Goal: Check status: Check status

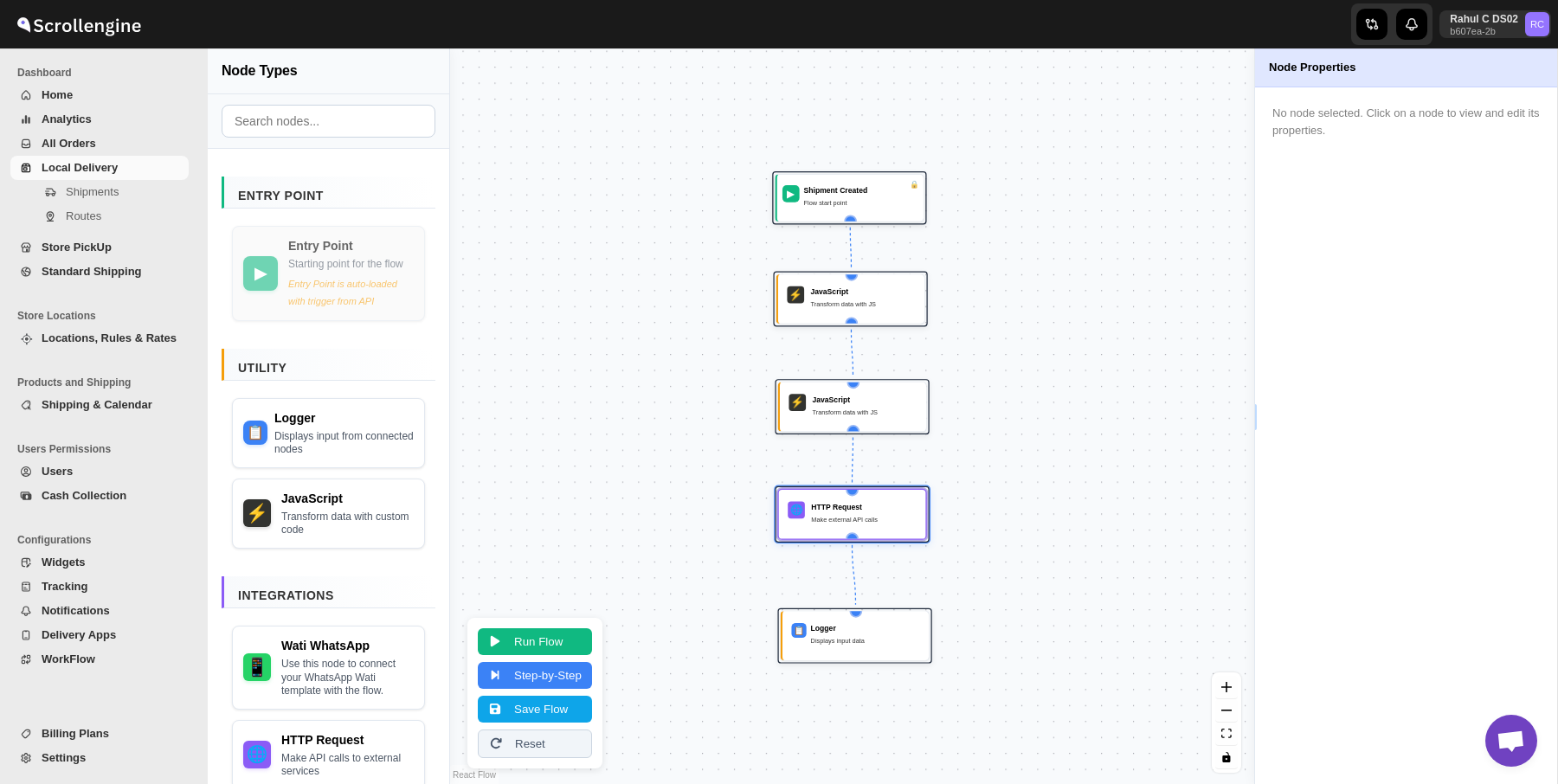
click at [81, 197] on span "Shipments" at bounding box center [92, 192] width 53 height 13
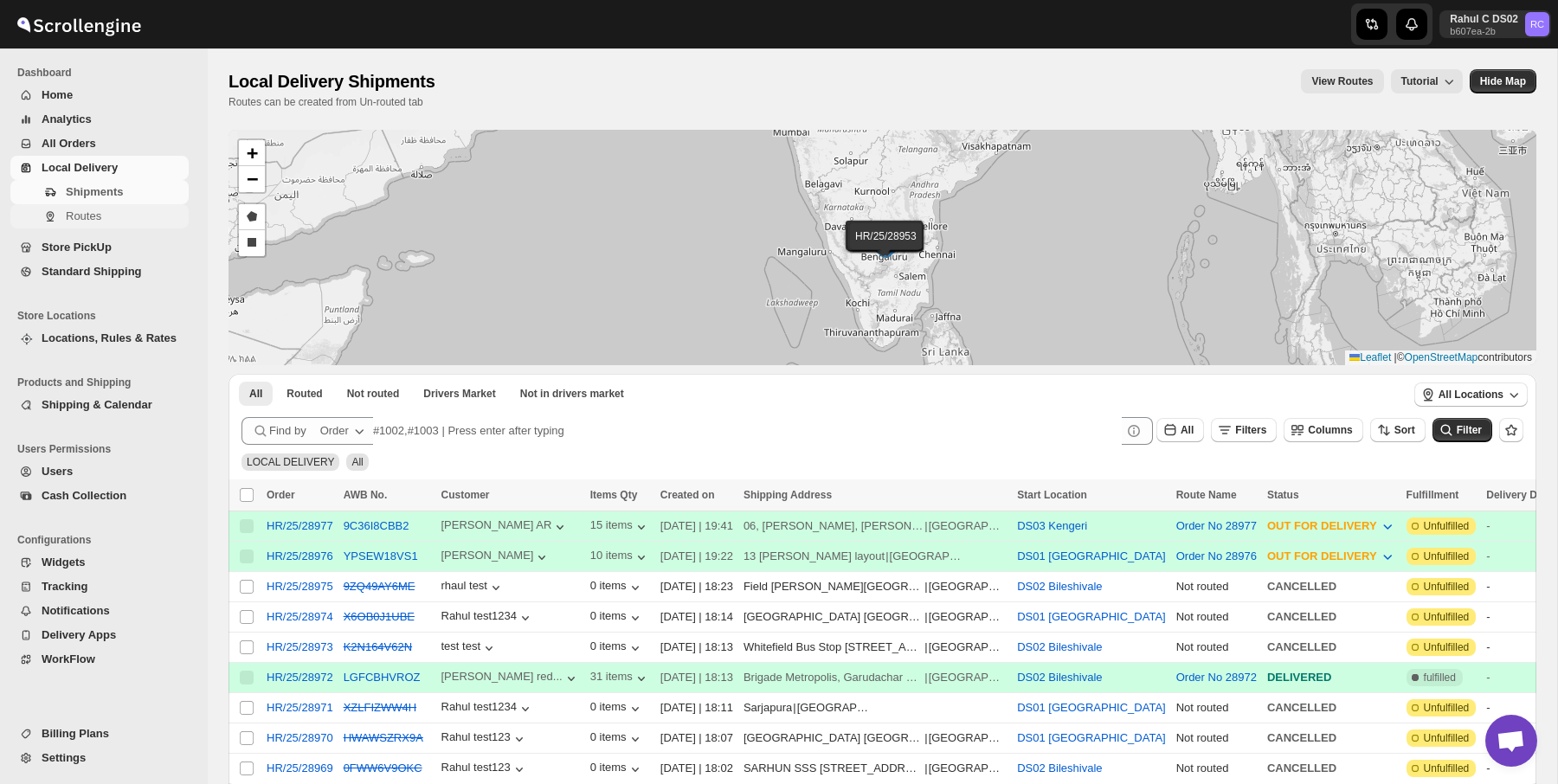
click at [98, 219] on span "Routes" at bounding box center [83, 216] width 35 height 13
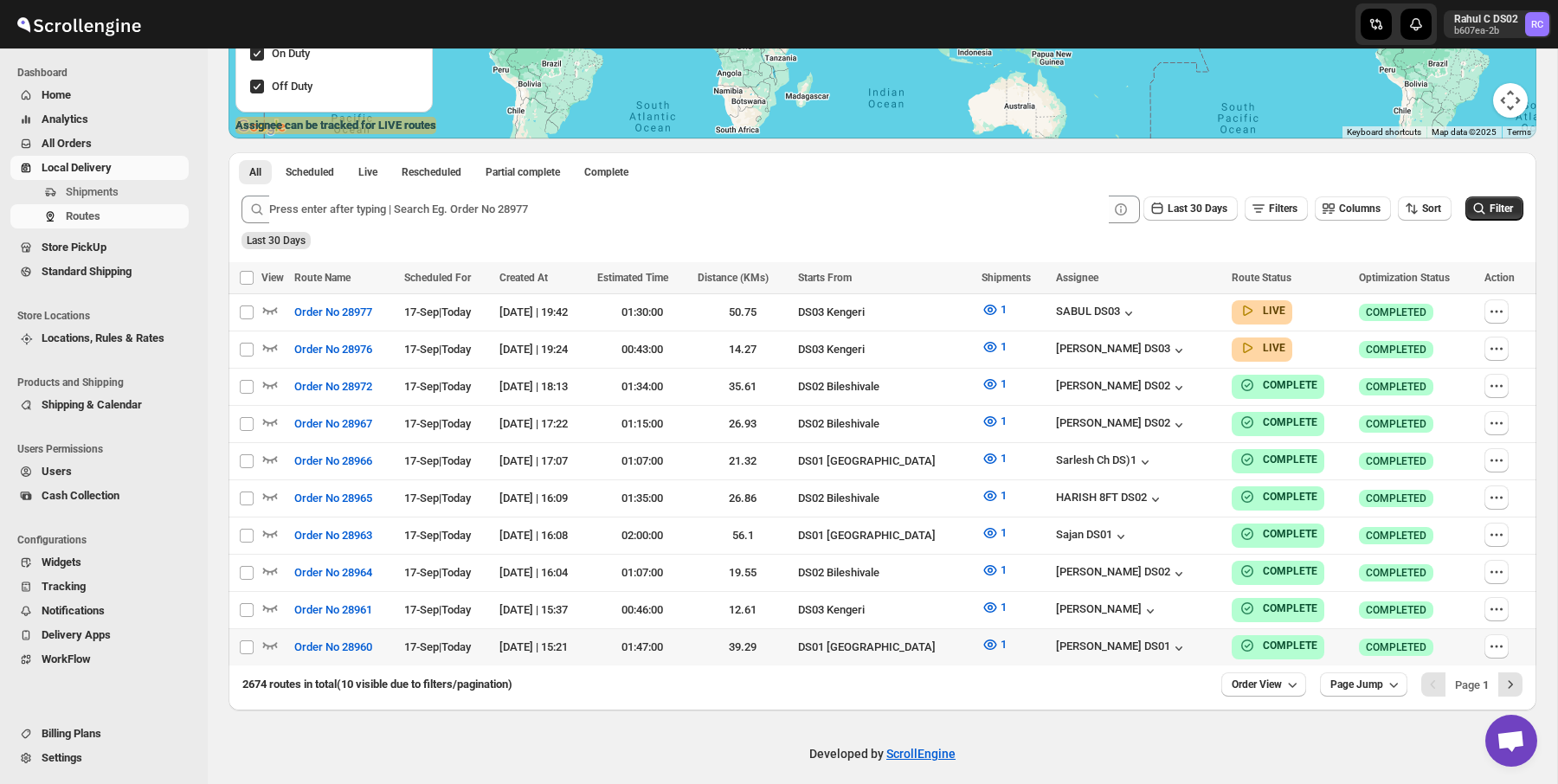
scroll to position [342, 0]
click at [266, 523] on icon "button" at bounding box center [270, 532] width 17 height 17
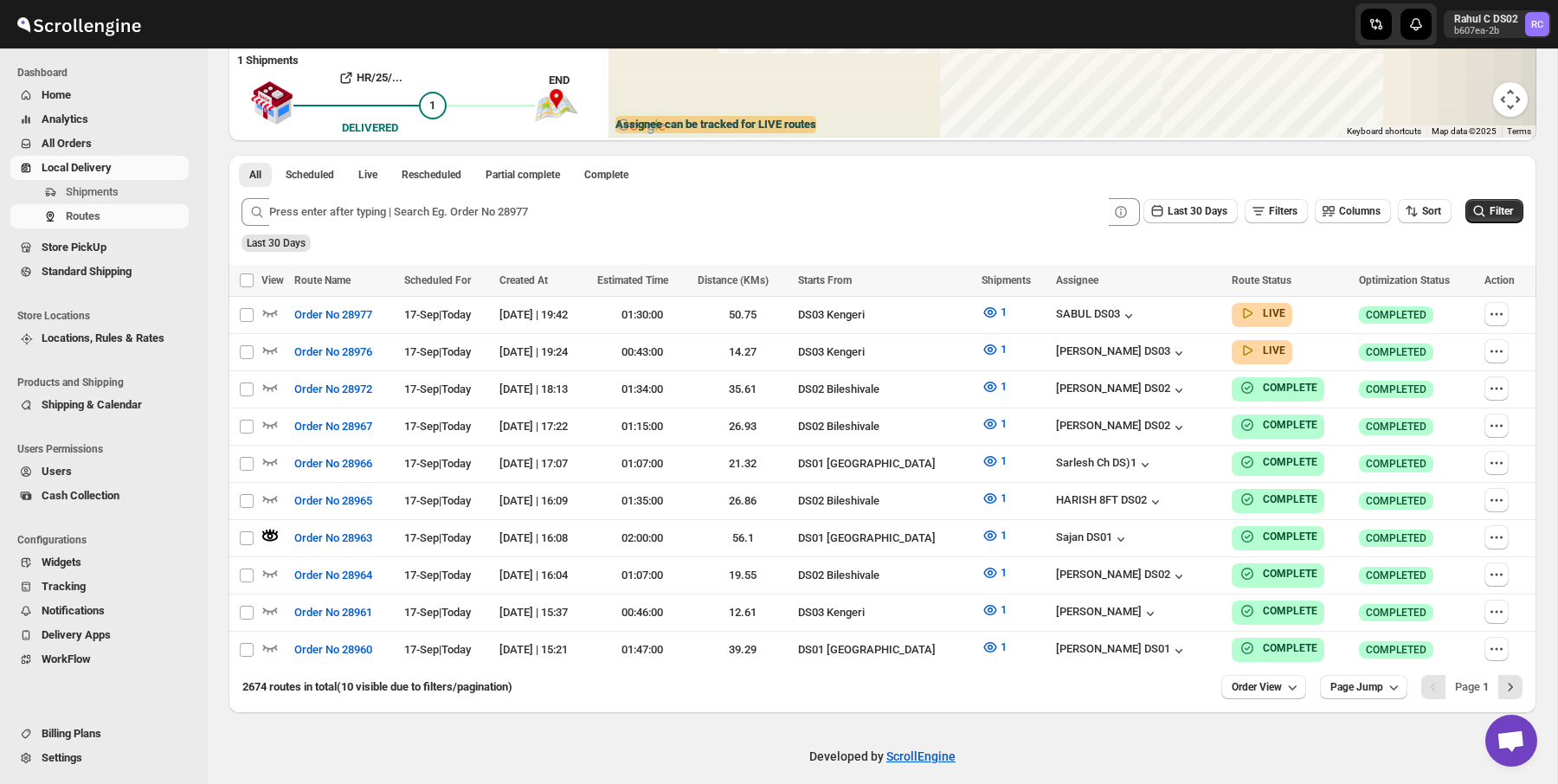
scroll to position [0, 0]
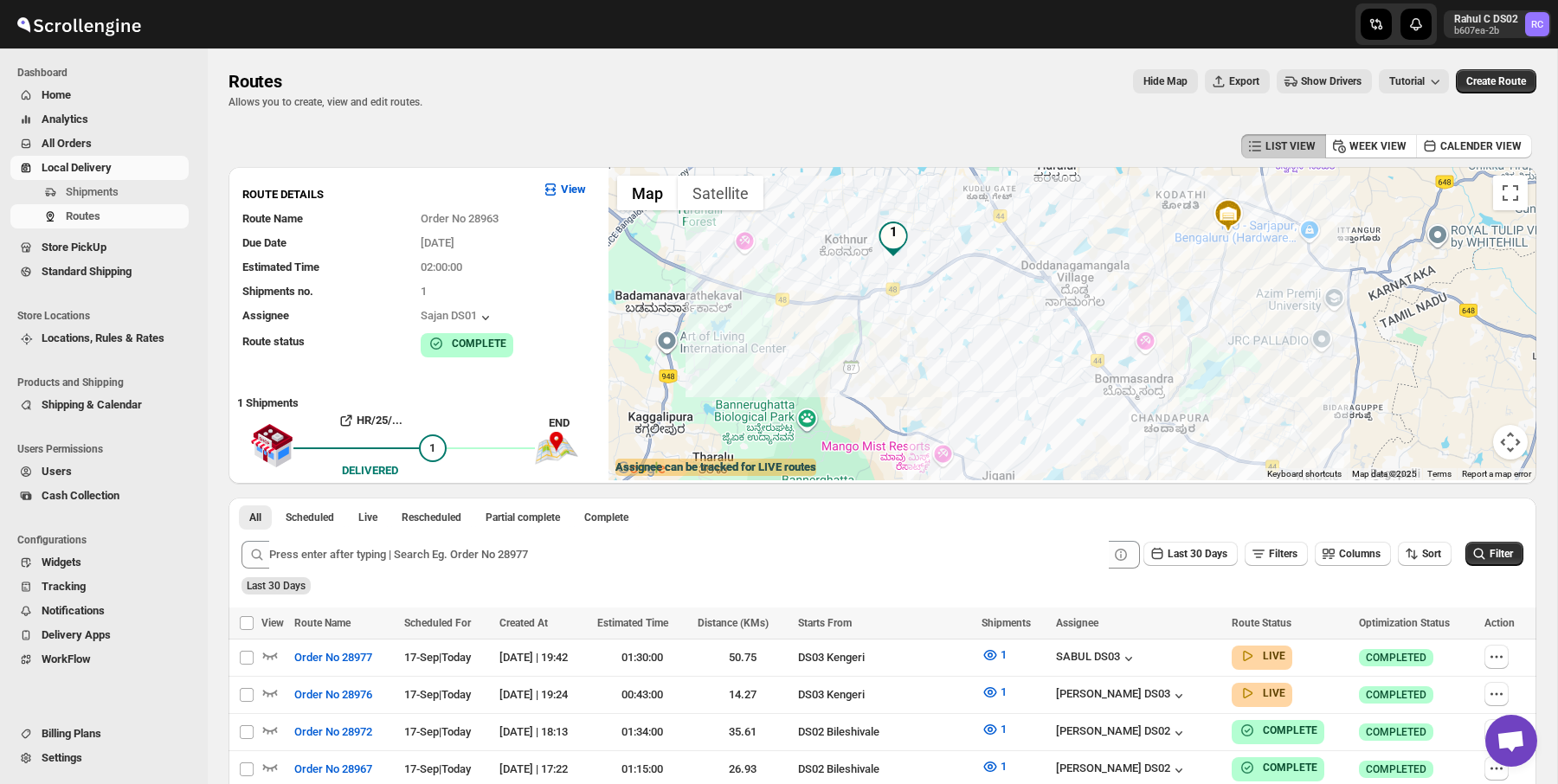
drag, startPoint x: 1142, startPoint y: 386, endPoint x: 954, endPoint y: 369, distance: 188.8
click at [954, 369] on div at bounding box center [1072, 324] width 928 height 314
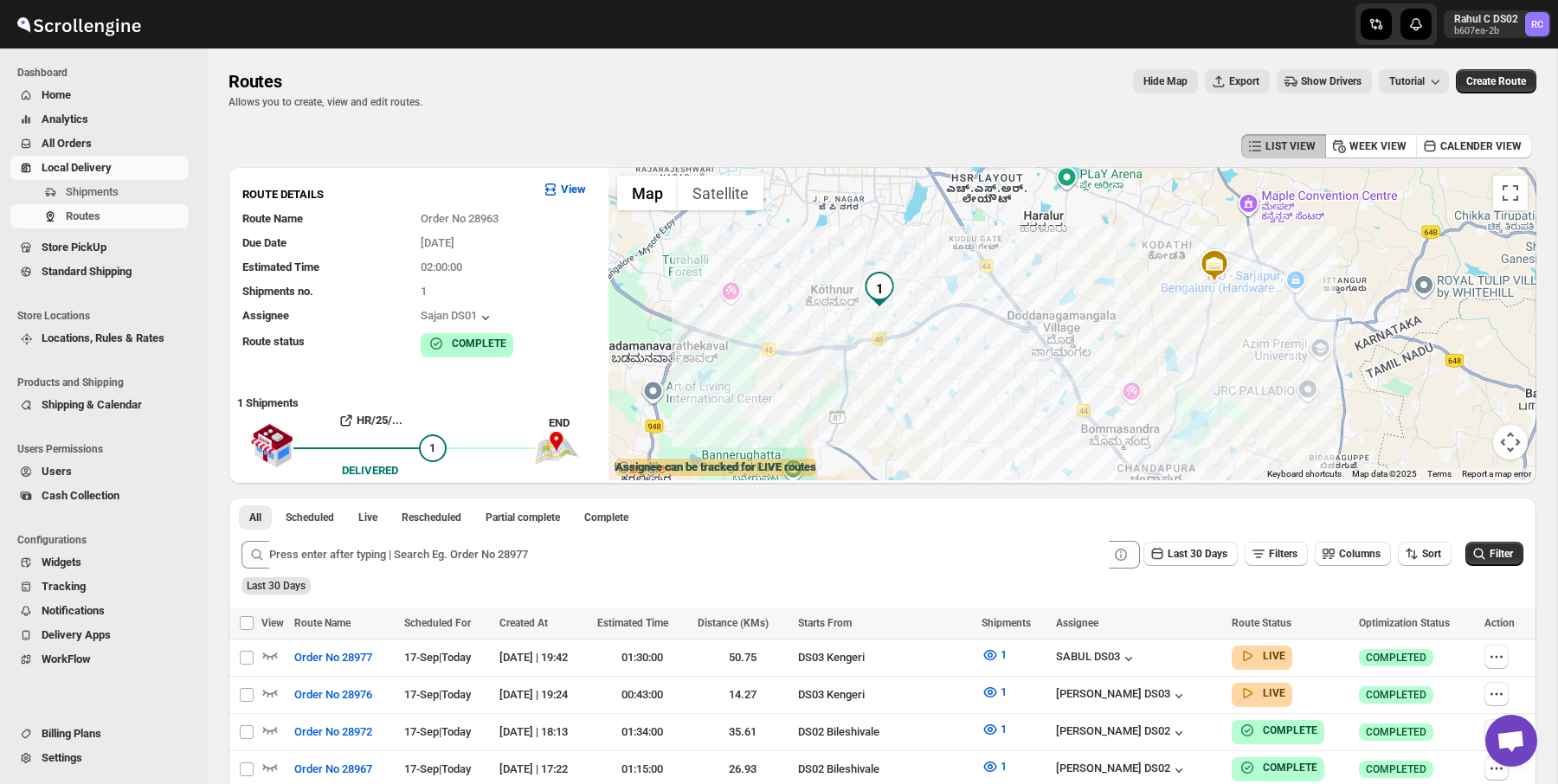
drag, startPoint x: 896, startPoint y: 265, endPoint x: 1106, endPoint y: 343, distance: 224.0
click at [1106, 343] on div at bounding box center [1072, 324] width 928 height 314
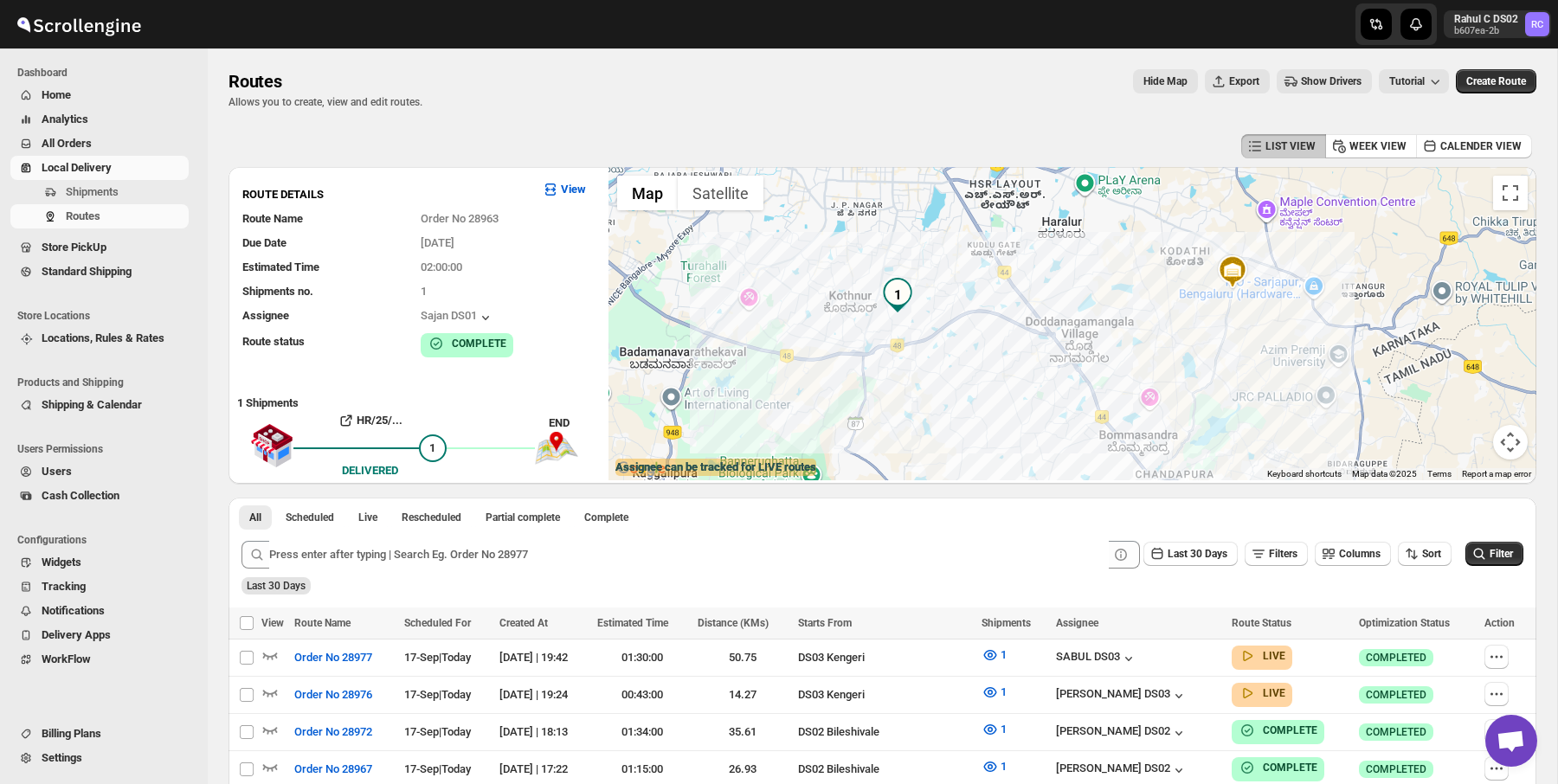
click at [898, 301] on img "1" at bounding box center [897, 294] width 34 height 34
click at [869, 247] on div "Begur - [STREET_ADDRESS]" at bounding box center [903, 253] width 213 height 13
click at [858, 231] on b "HR/25/28963 | M2WYNRWWQP" at bounding box center [873, 238] width 154 height 13
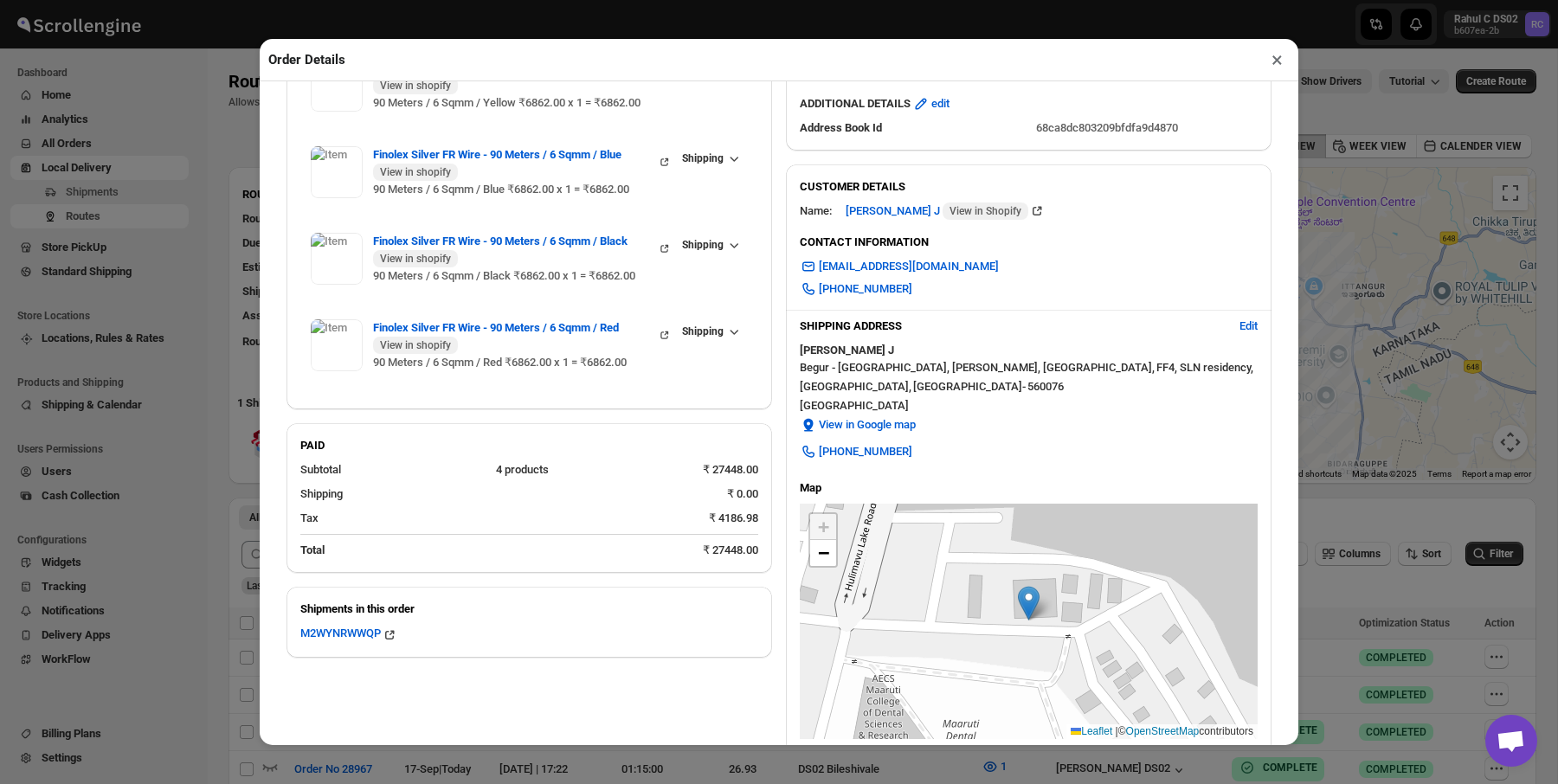
scroll to position [341, 0]
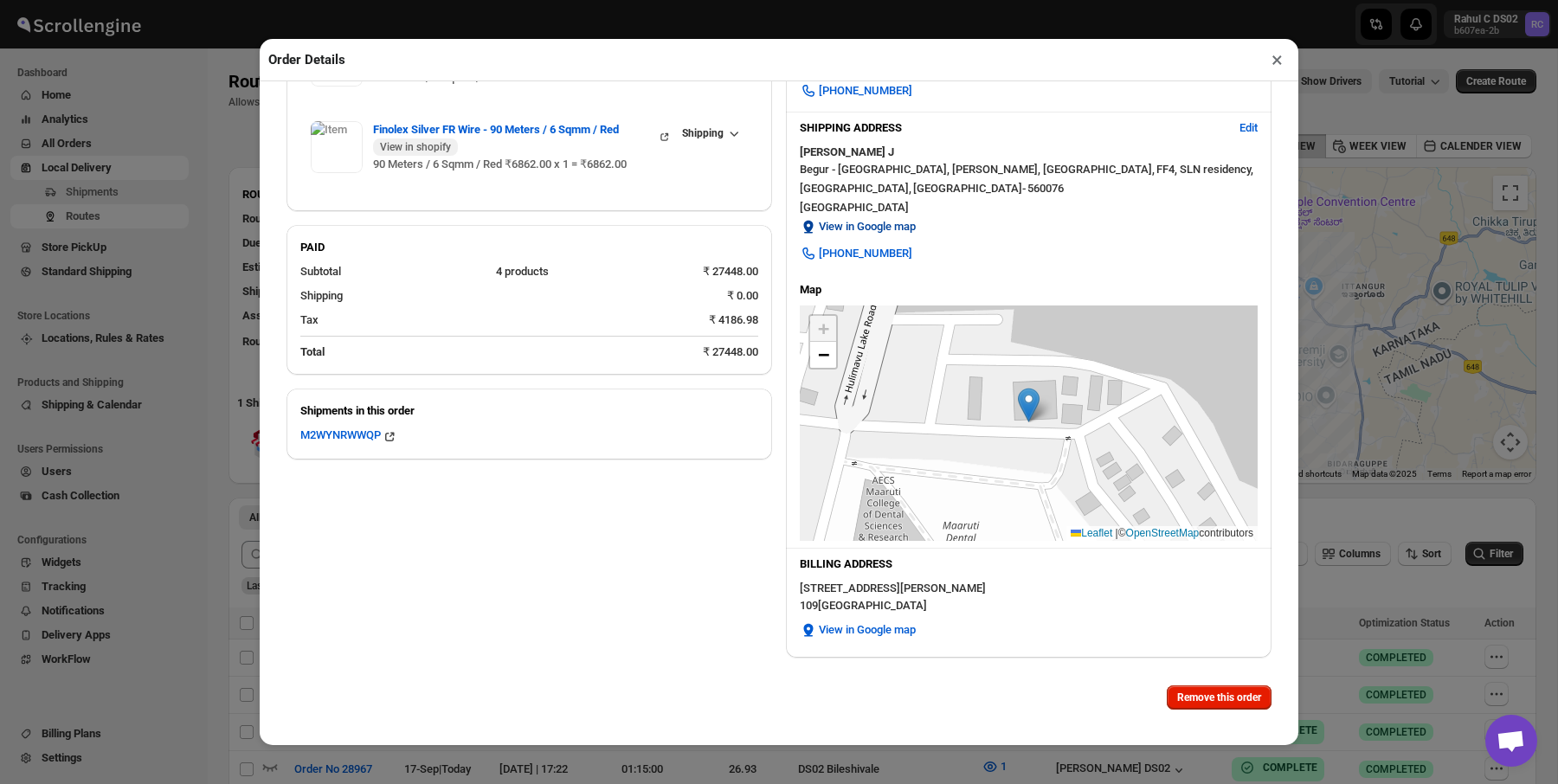
click at [886, 222] on span "View in Google map" at bounding box center [867, 227] width 97 height 17
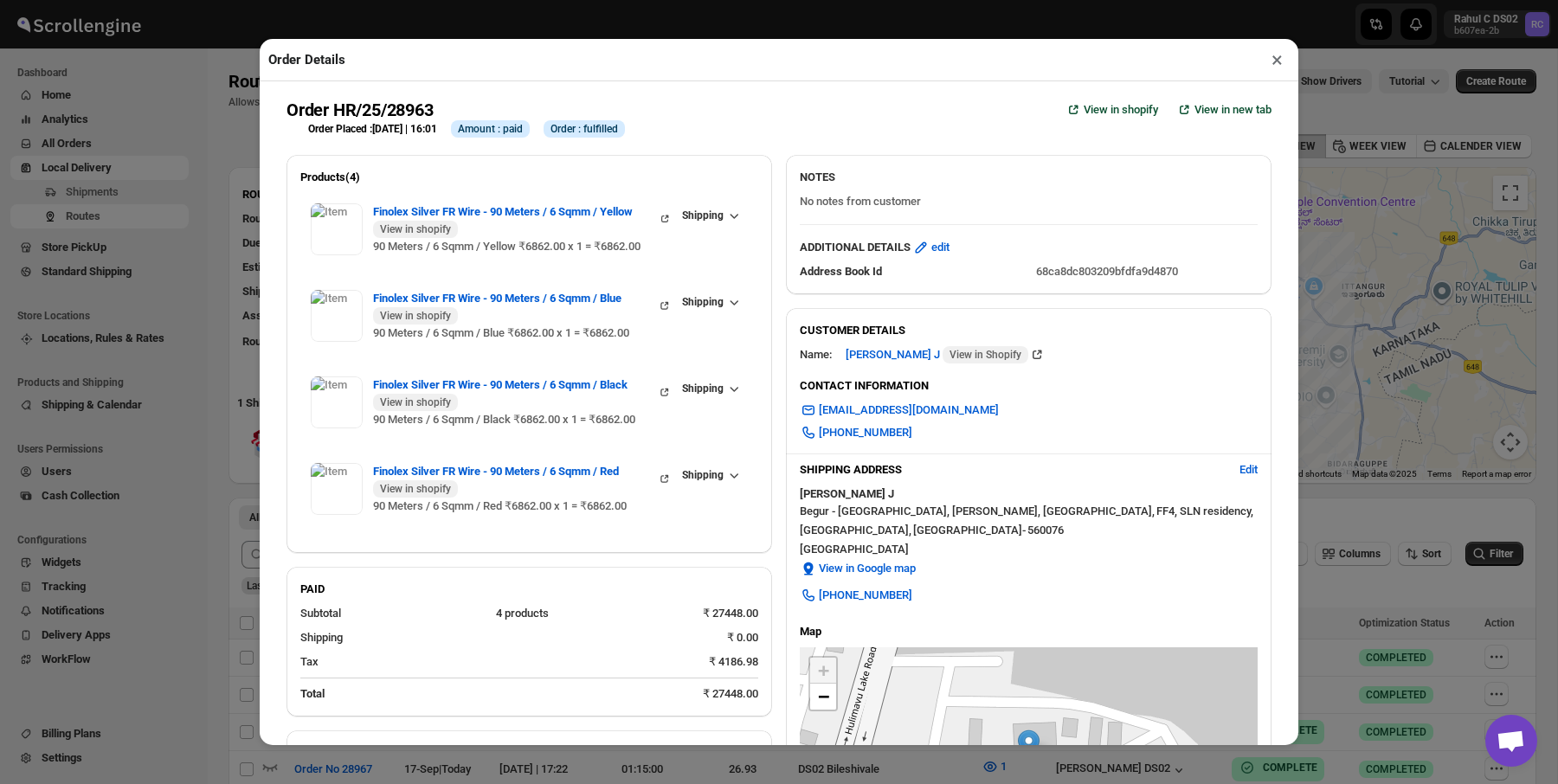
scroll to position [186, 0]
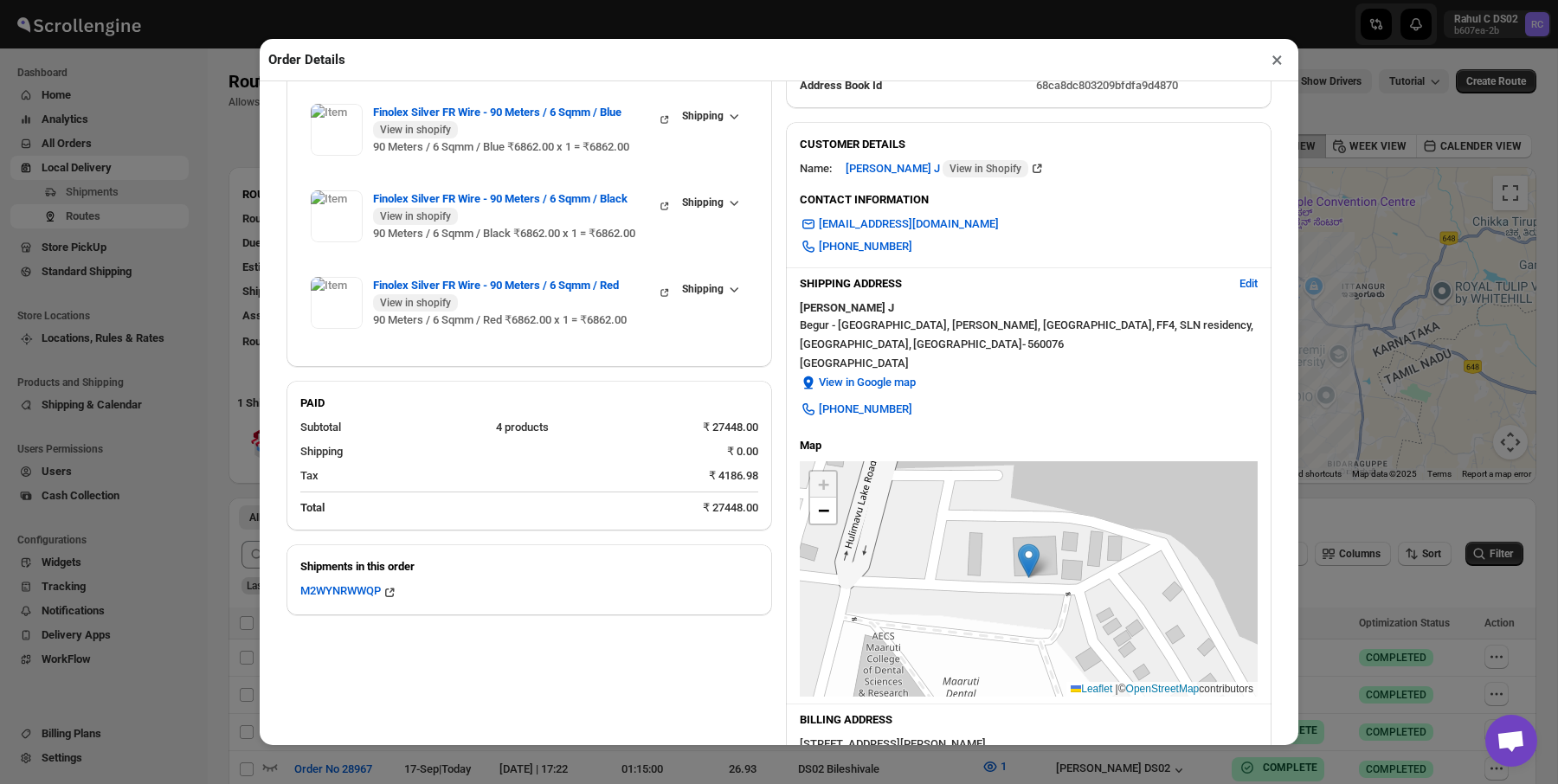
click at [90, 203] on div "Order Details × Order HR/25/28963 View in shopify View in new tab Order Placed …" at bounding box center [779, 392] width 1558 height 784
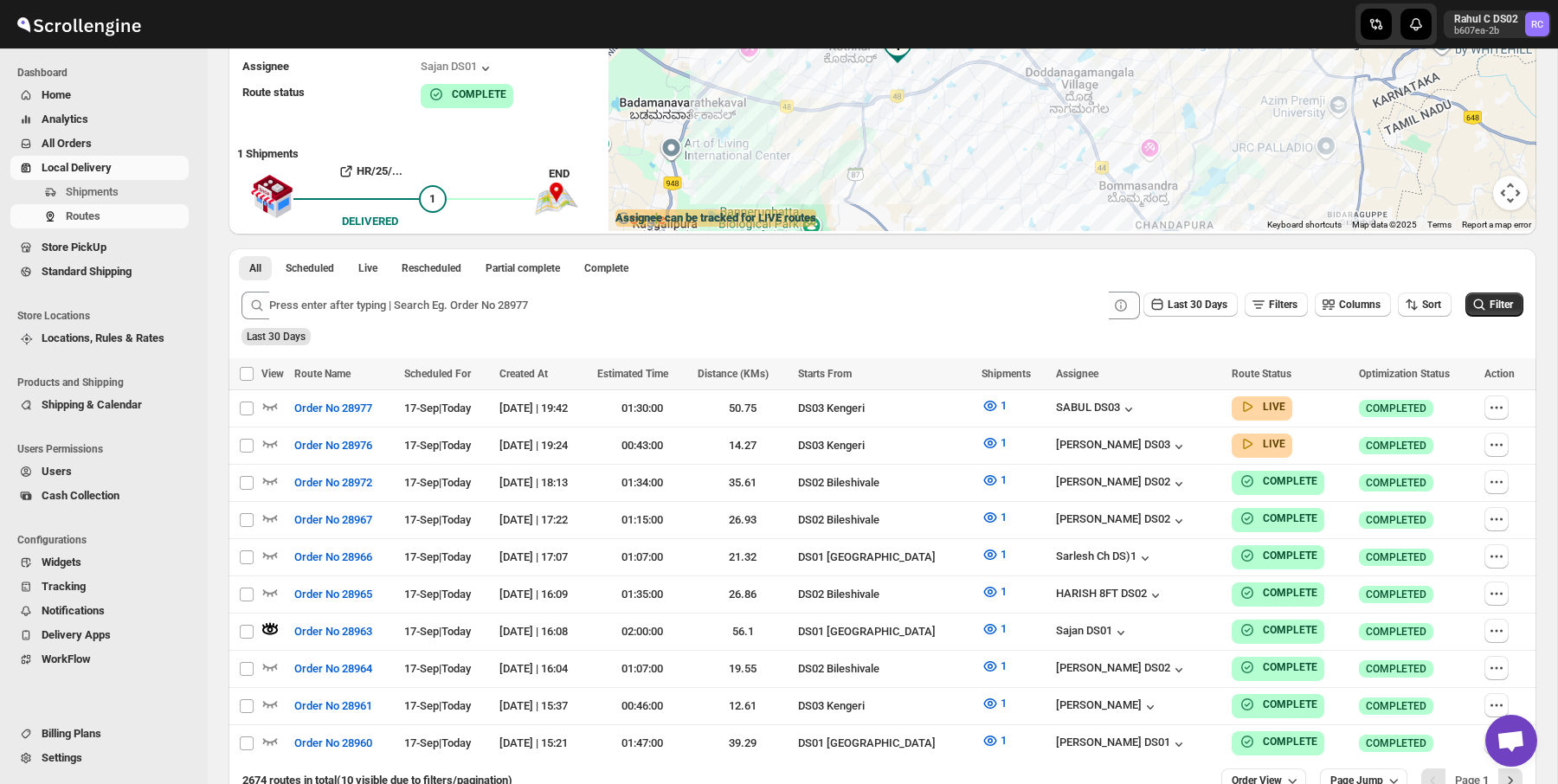
scroll to position [258, 0]
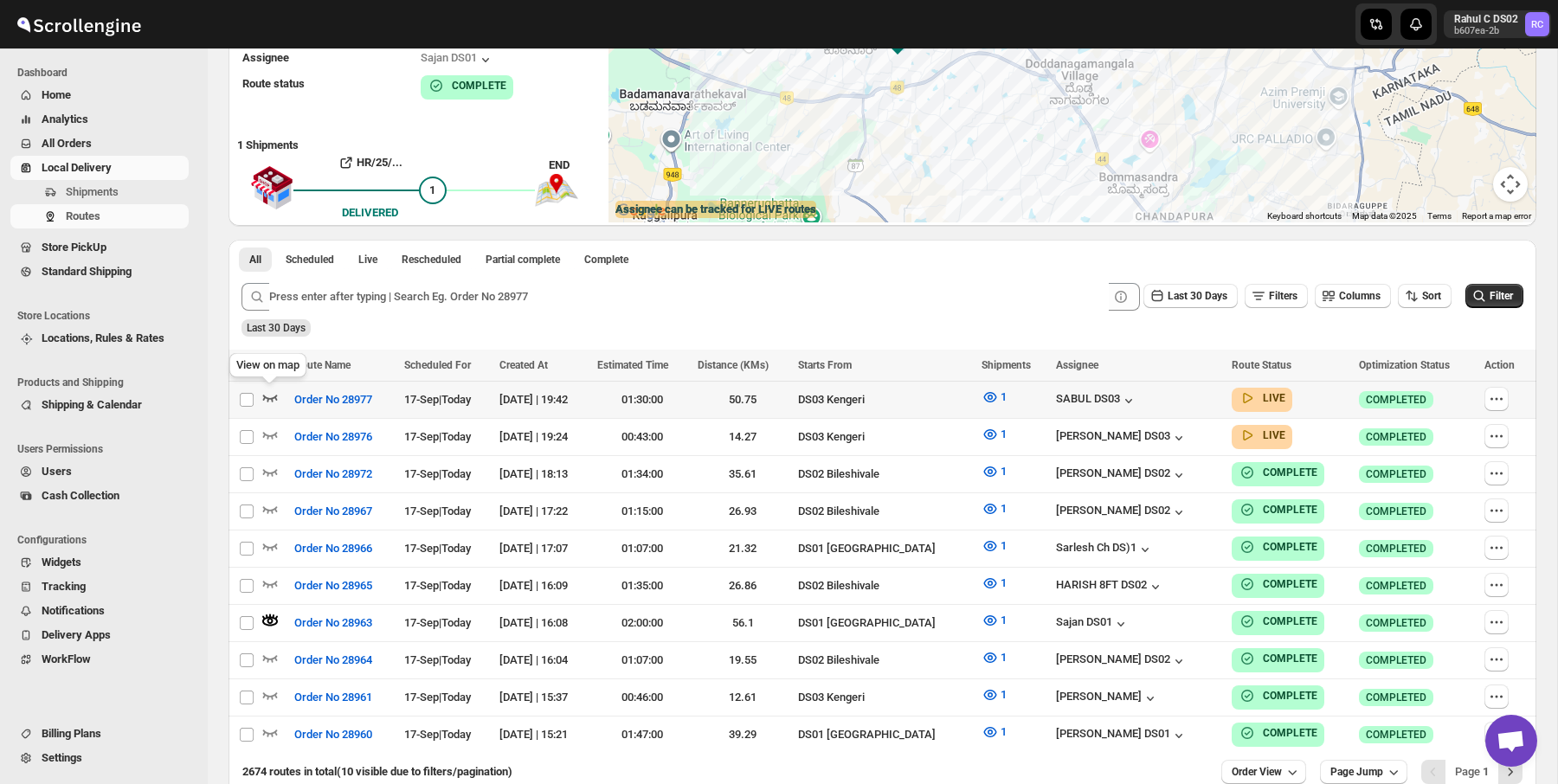
click at [269, 397] on icon "button" at bounding box center [270, 398] width 14 height 7
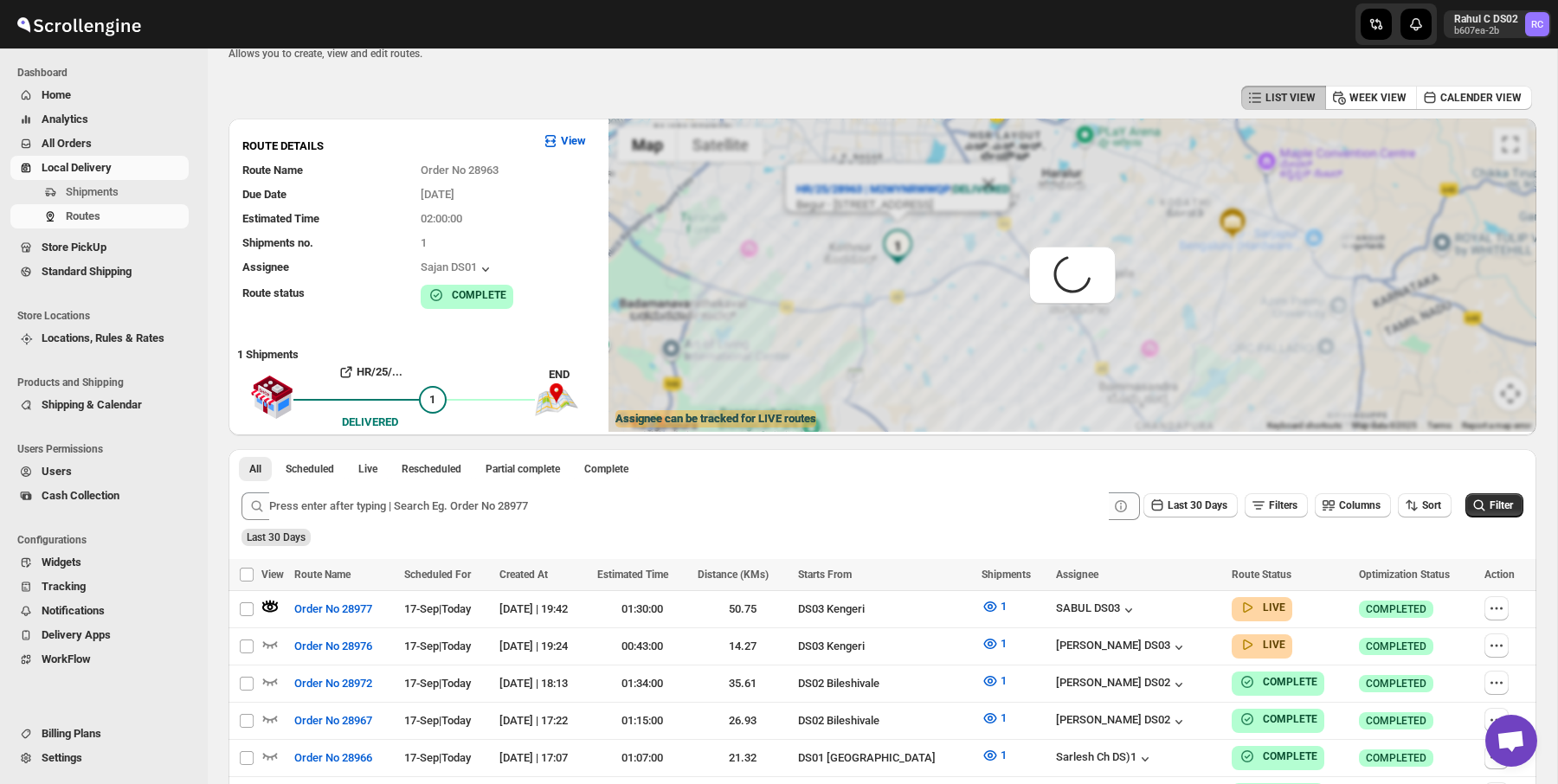
scroll to position [0, 0]
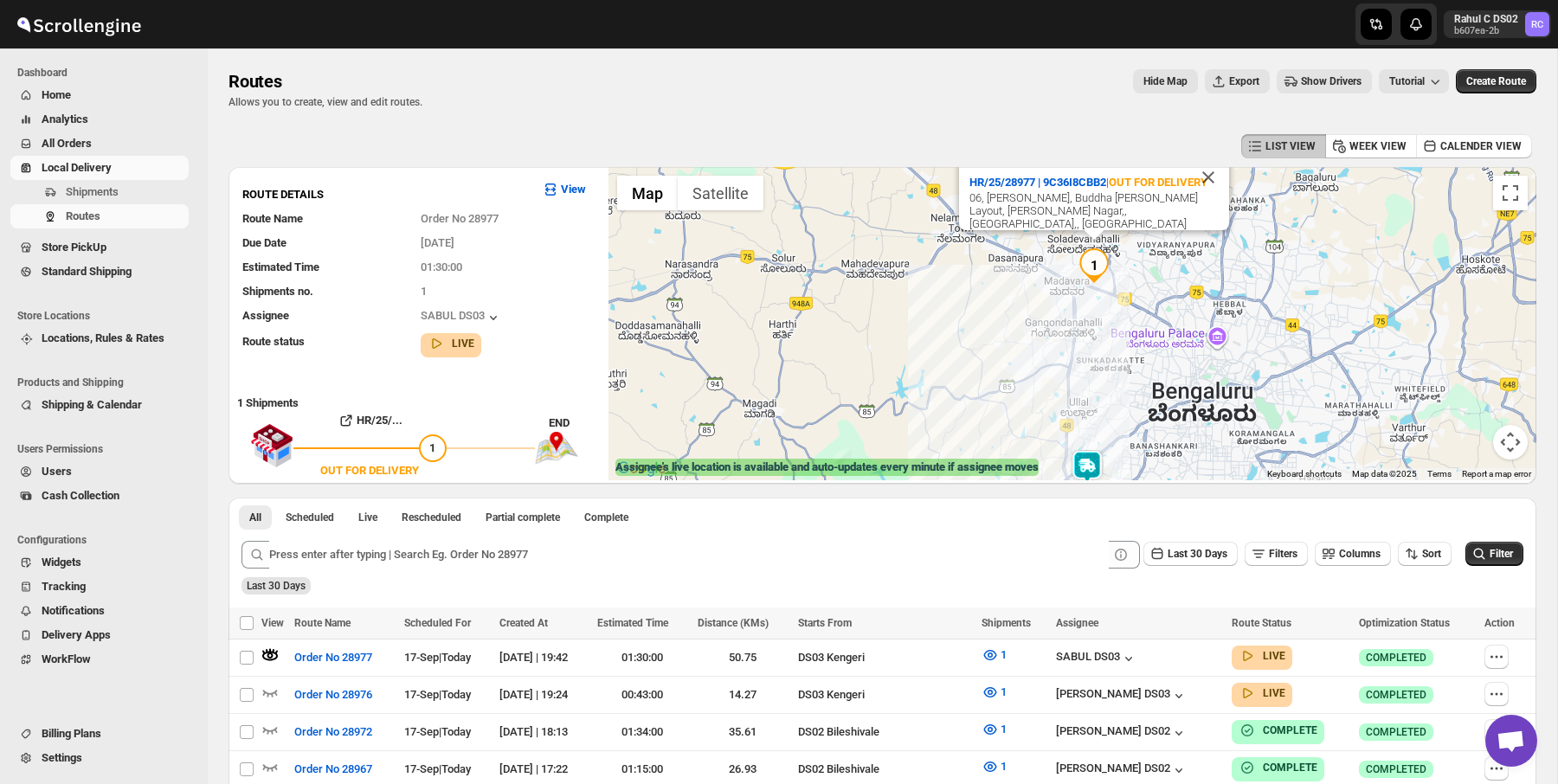
drag, startPoint x: 1086, startPoint y: 332, endPoint x: 1100, endPoint y: 323, distance: 16.6
click at [1100, 323] on div "HR/25/28977 | 9C36I8CBB2 | OUT FOR DELIVERY 06, [PERSON_NAME], [GEOGRAPHIC_DATA…" at bounding box center [1072, 324] width 928 height 314
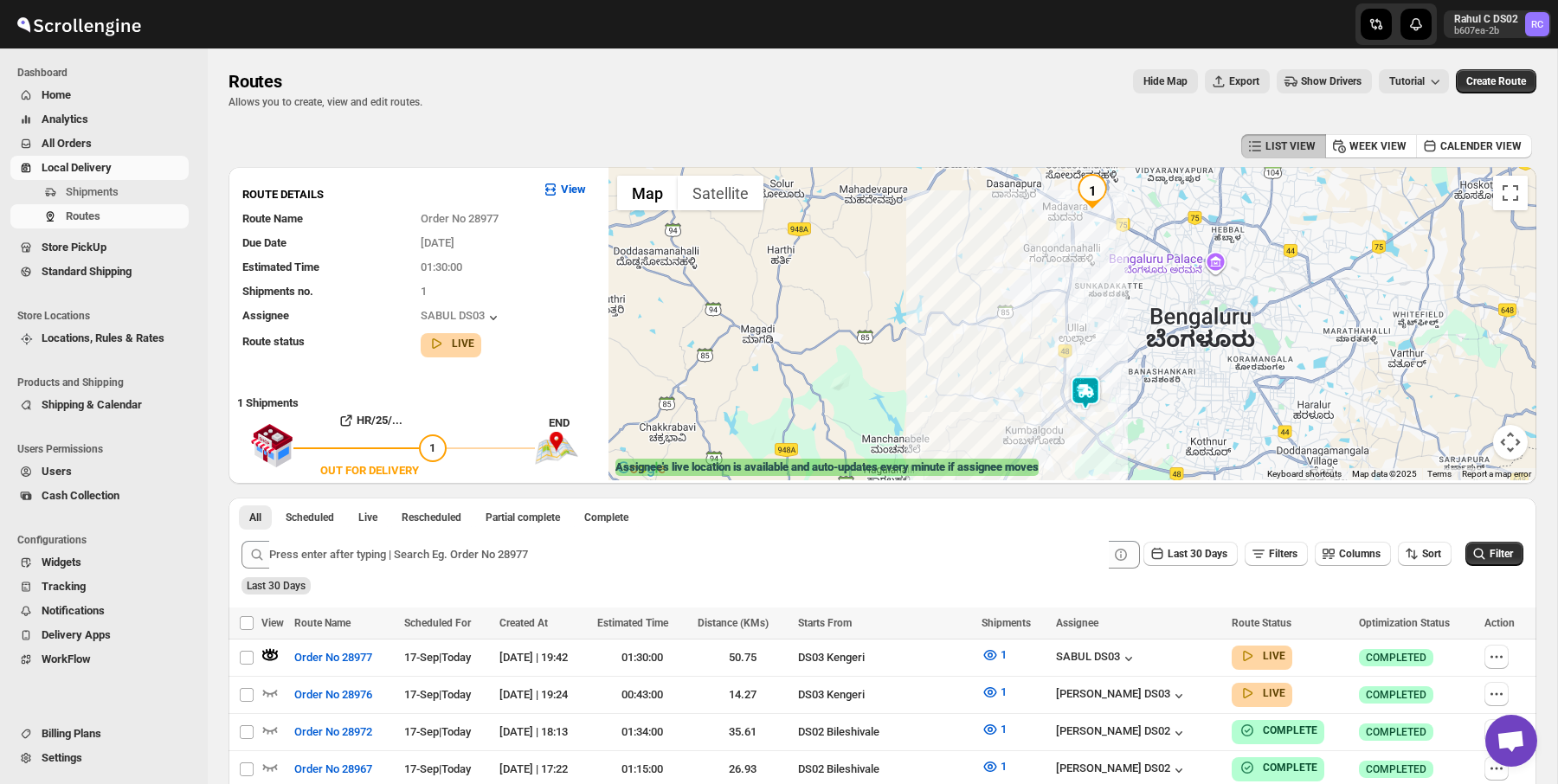
click at [1094, 384] on img at bounding box center [1086, 393] width 34 height 34
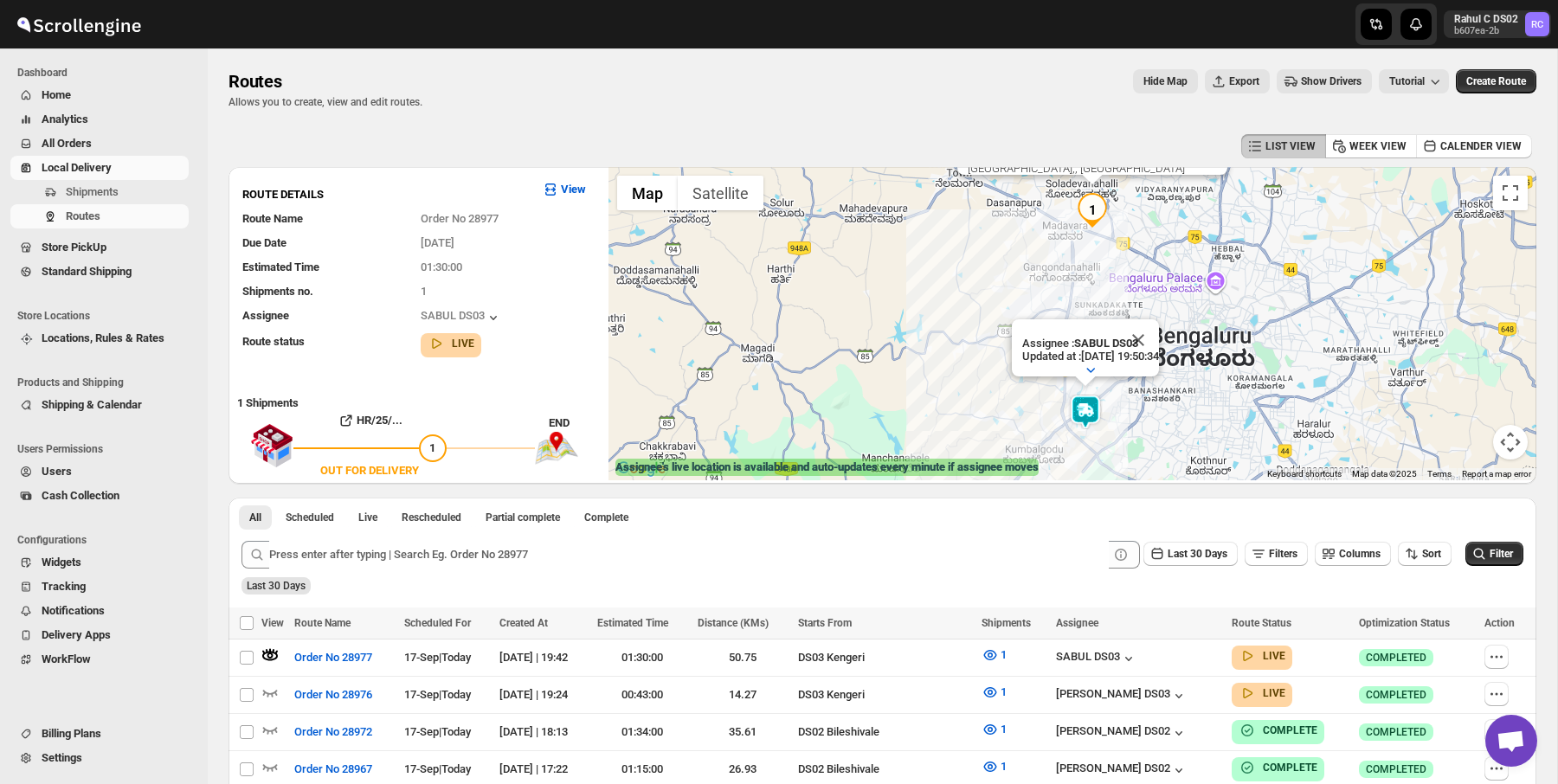
drag, startPoint x: 1138, startPoint y: 266, endPoint x: 1138, endPoint y: 320, distance: 54.0
click at [1138, 320] on div "HR/25/28977 | 9C36I8CBB2 | OUT FOR DELIVERY 06, [PERSON_NAME], Buddha [PERSON_N…" at bounding box center [1072, 324] width 928 height 314
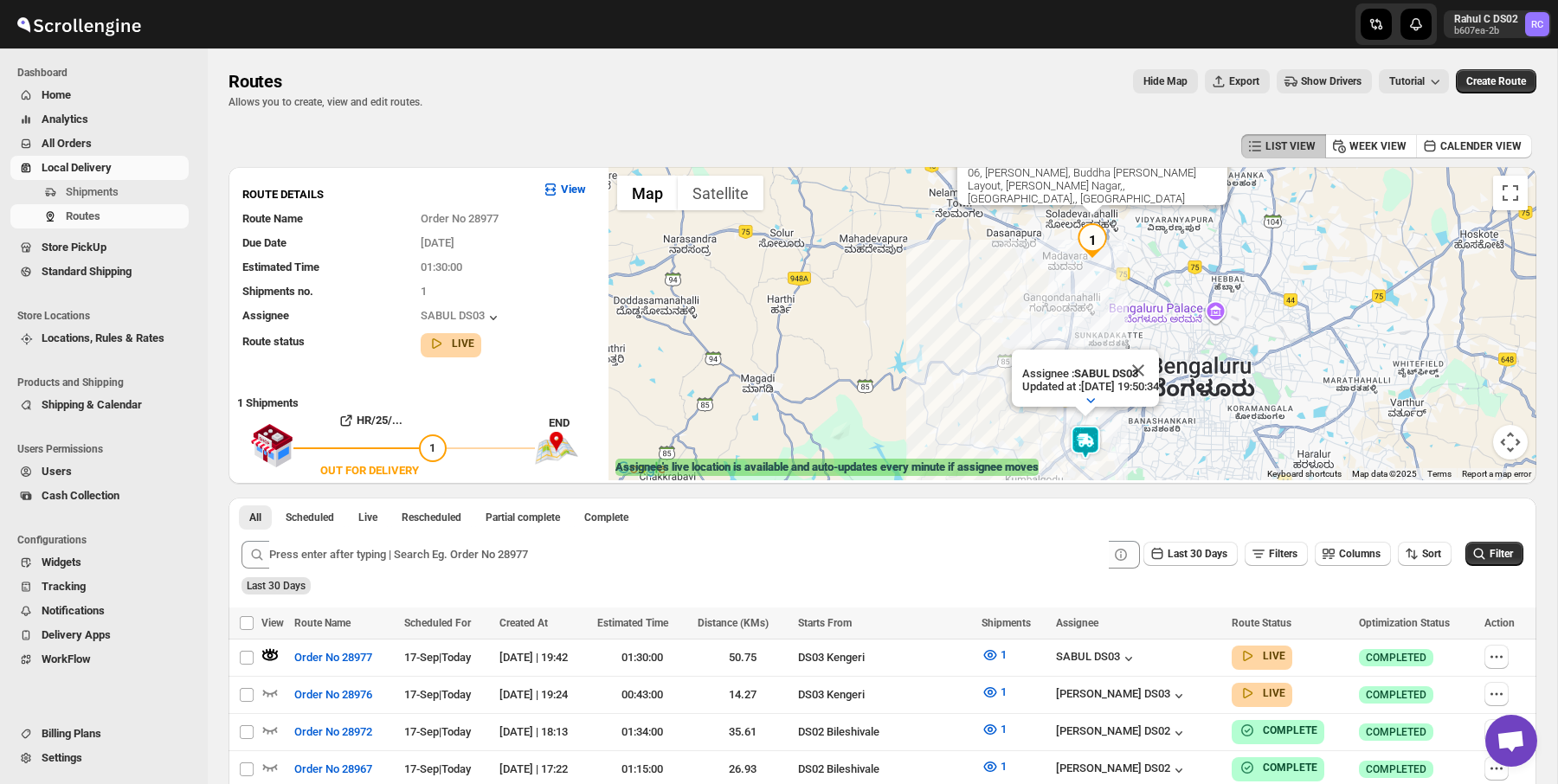
click at [1093, 250] on img "1" at bounding box center [1092, 240] width 34 height 34
